Goal: Information Seeking & Learning: Learn about a topic

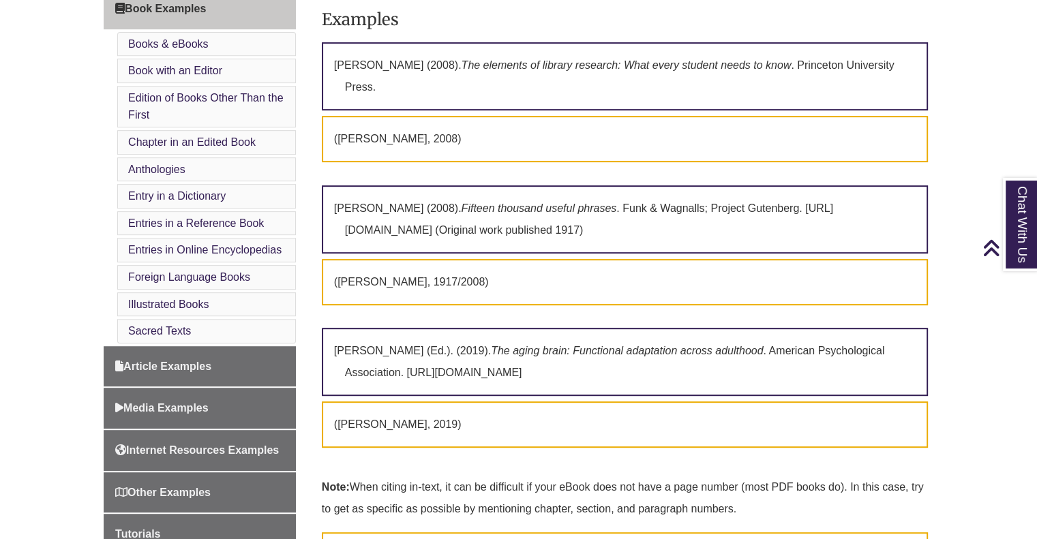
scroll to position [586, 0]
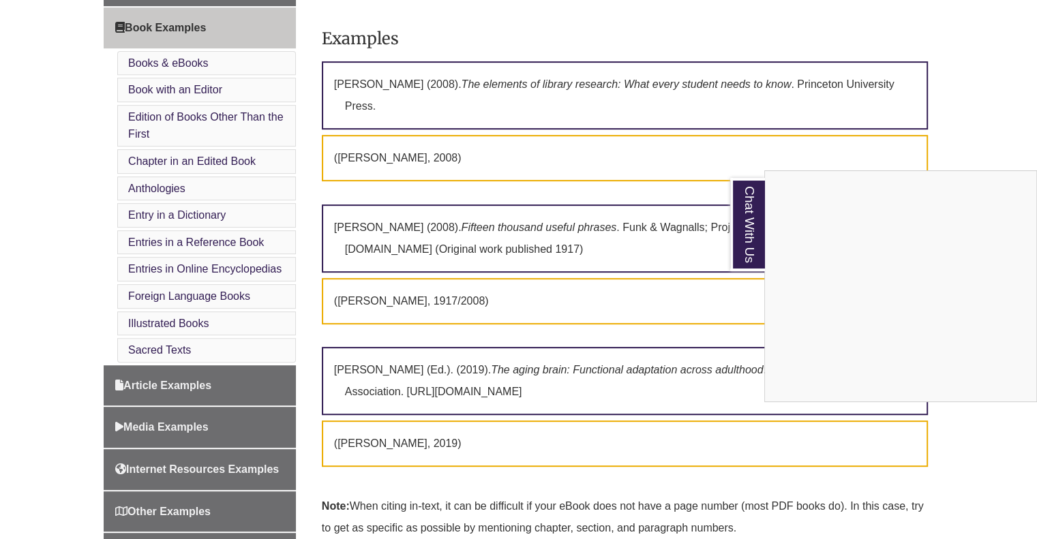
click at [1000, 130] on div "Chat With Us" at bounding box center [518, 269] width 1037 height 539
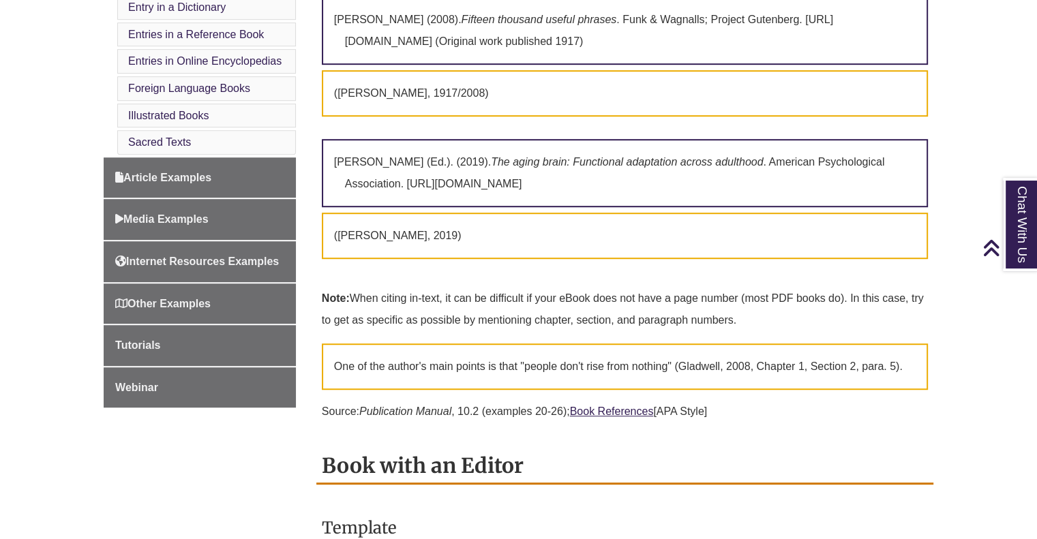
scroll to position [815, 0]
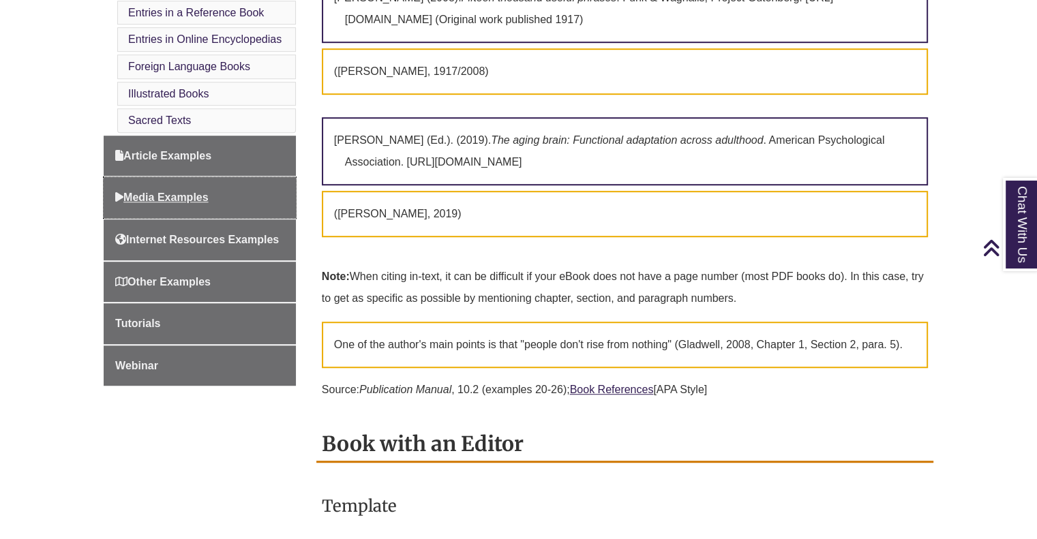
click at [189, 195] on span "Media Examples" at bounding box center [161, 198] width 93 height 12
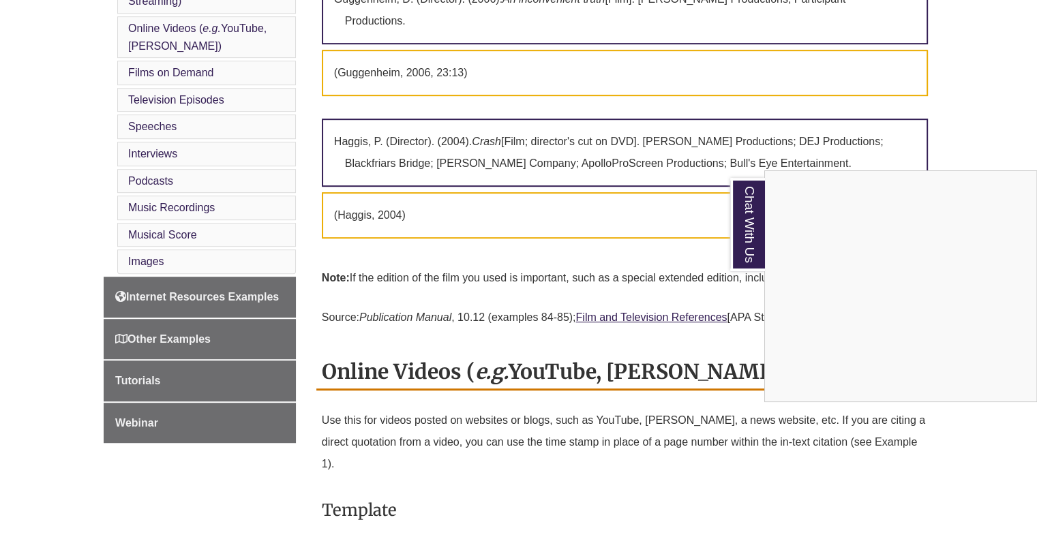
scroll to position [750, 0]
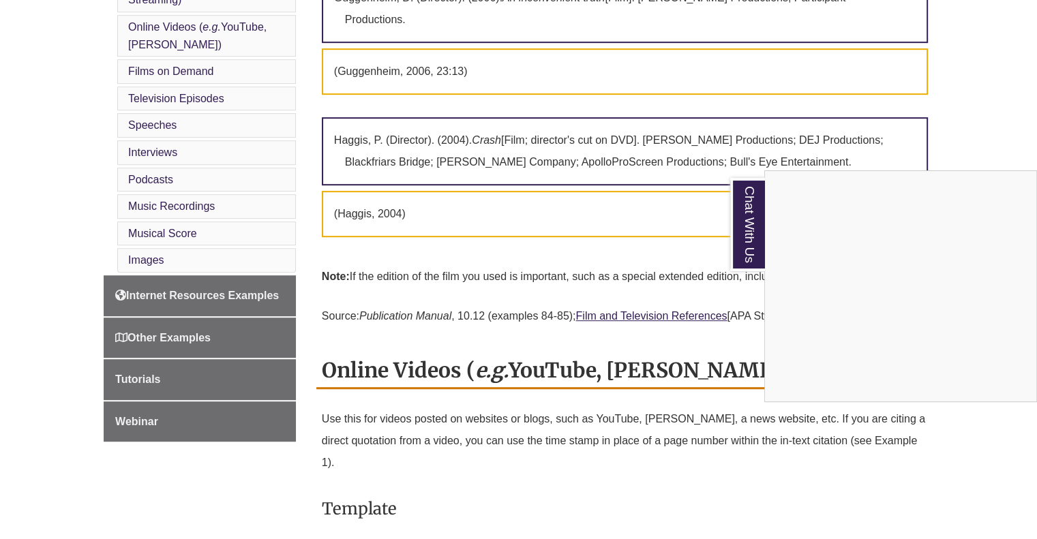
click at [183, 325] on div "Chat With Us" at bounding box center [518, 269] width 1037 height 539
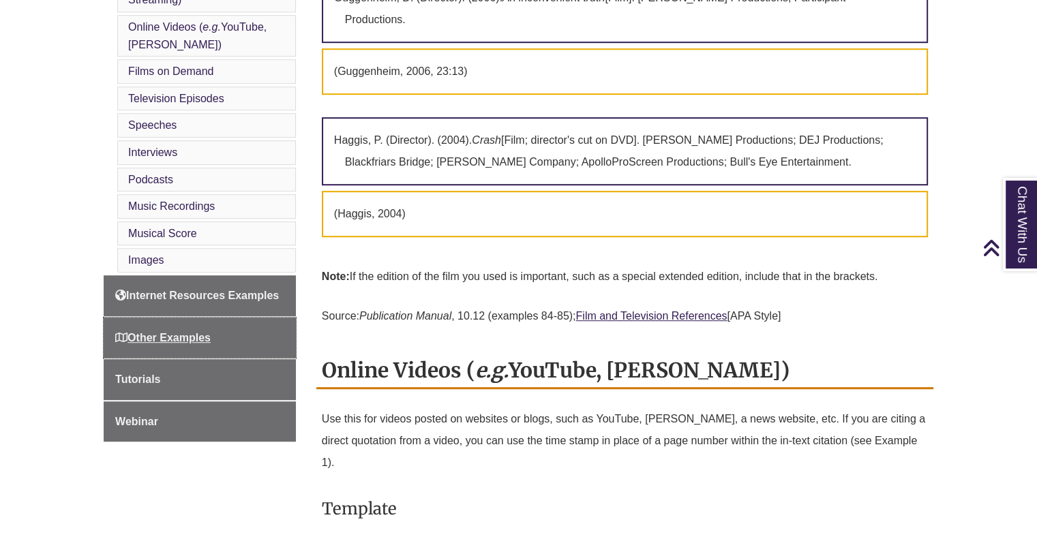
click at [192, 341] on link "Other Examples" at bounding box center [200, 338] width 192 height 41
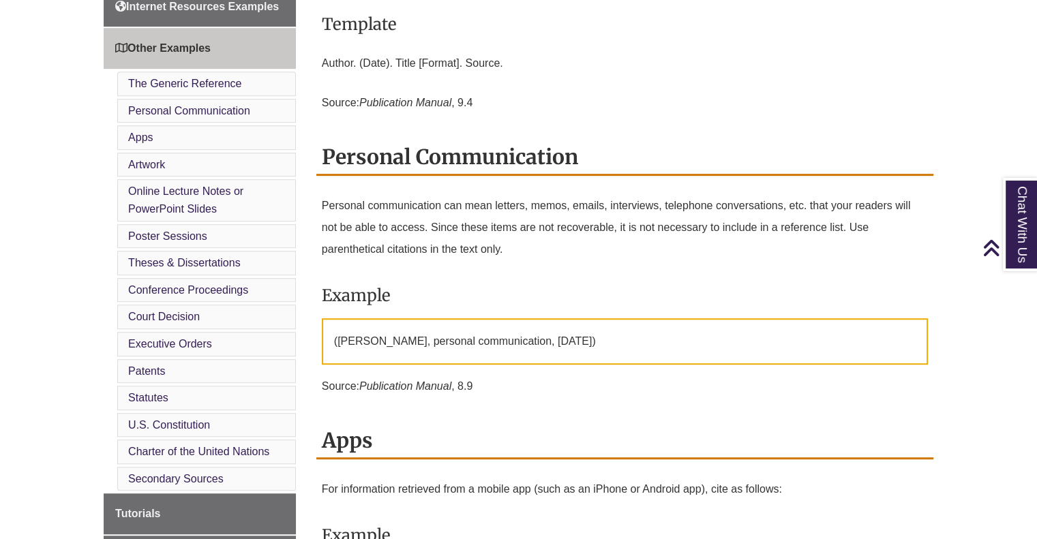
scroll to position [736, 0]
